Goal: Find specific page/section: Find specific page/section

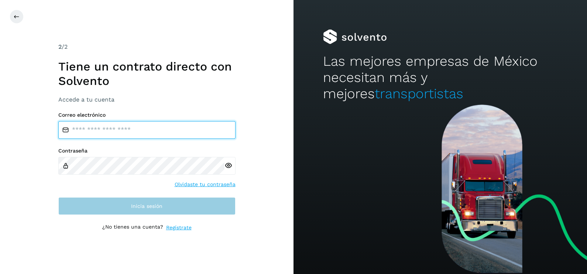
type input "**********"
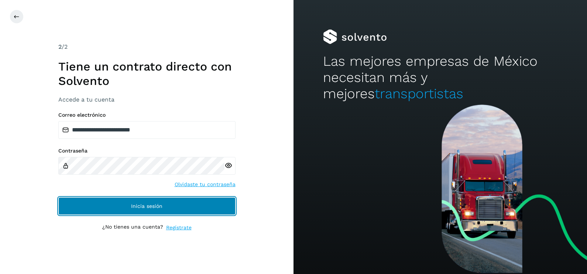
click at [170, 208] on button "Inicia sesión" at bounding box center [146, 206] width 177 height 18
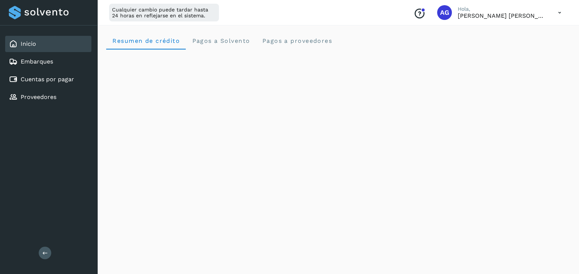
scroll to position [58, 0]
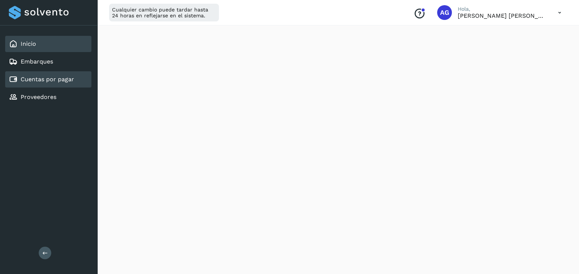
click at [57, 82] on div "Cuentas por pagar" at bounding box center [41, 79] width 65 height 9
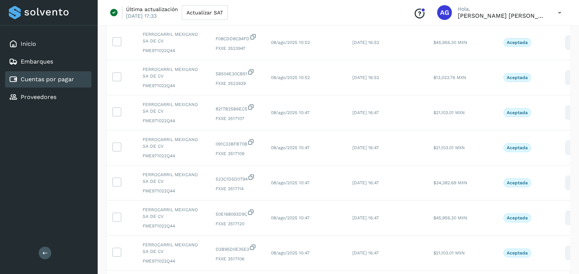
scroll to position [248, 0]
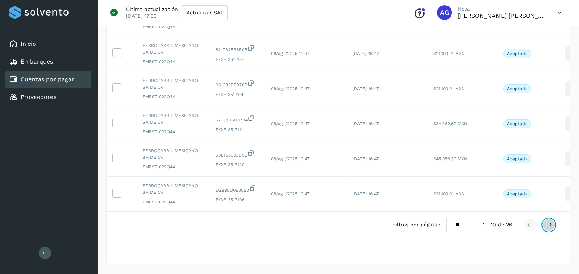
click at [551, 226] on icon at bounding box center [549, 224] width 7 height 7
click at [551, 225] on icon at bounding box center [549, 224] width 7 height 7
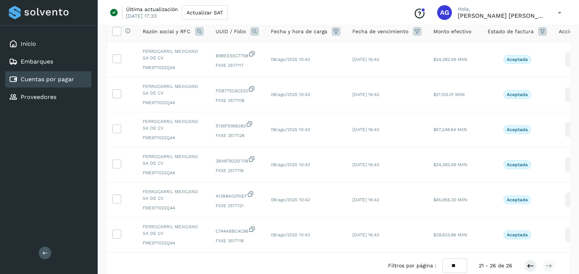
scroll to position [107, 0]
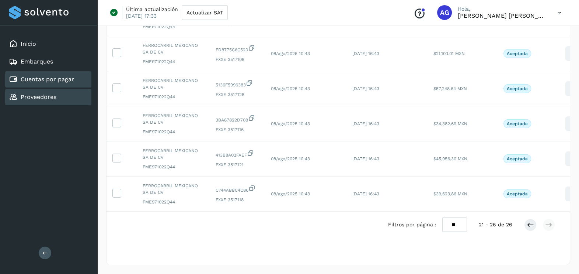
click at [28, 96] on link "Proveedores" at bounding box center [39, 96] width 36 height 7
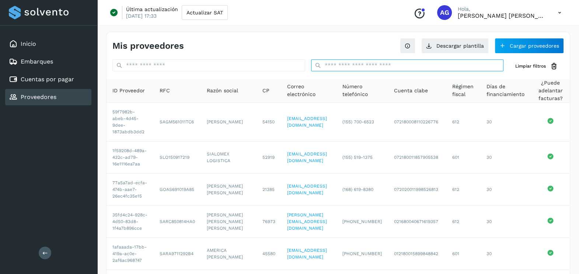
click at [367, 68] on input "text" at bounding box center [407, 65] width 193 height 12
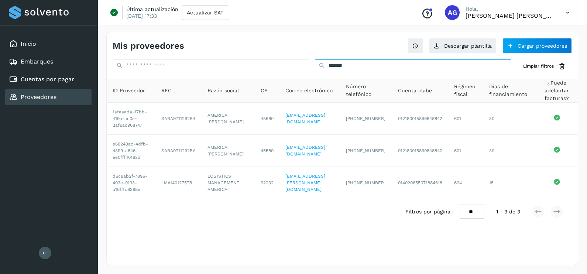
type input "*******"
